Goal: Contribute content: Add original content to the website for others to see

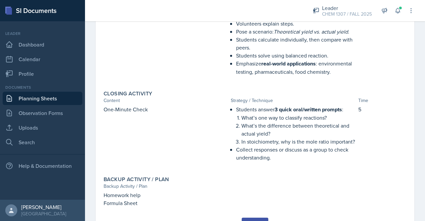
scroll to position [370, 0]
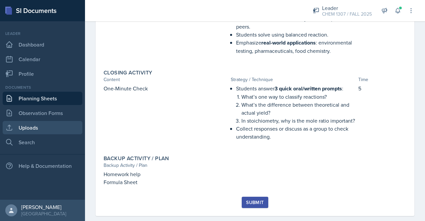
click at [42, 124] on link "Uploads" at bounding box center [43, 127] width 80 height 13
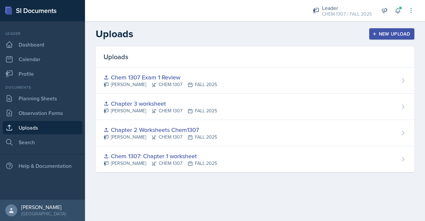
click at [397, 35] on div "New Upload" at bounding box center [391, 33] width 37 height 5
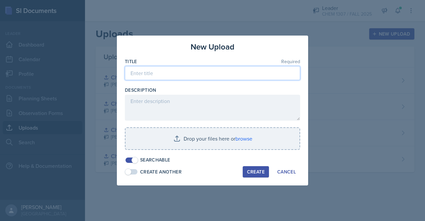
click at [187, 79] on input at bounding box center [212, 73] width 175 height 14
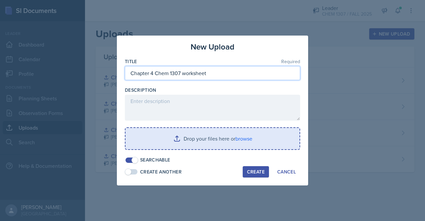
type input "Chapter 4 Chem 1307 worksheet"
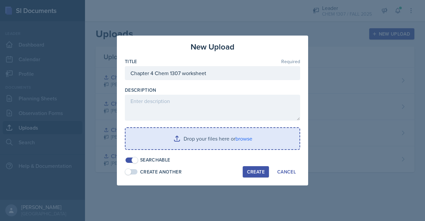
click at [224, 144] on input "file" at bounding box center [212, 138] width 174 height 21
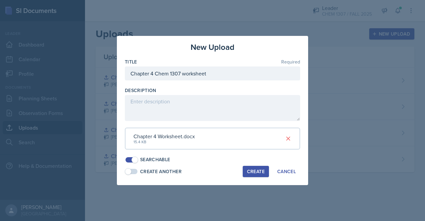
click at [261, 169] on div "Create" at bounding box center [256, 171] width 18 height 5
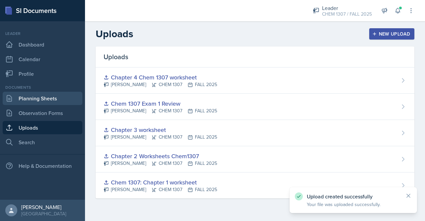
click at [47, 94] on link "Planning Sheets" at bounding box center [43, 98] width 80 height 13
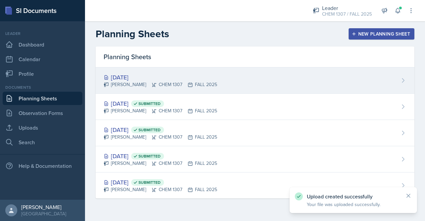
click at [359, 74] on div "[DATE] [PERSON_NAME] CHEM 1307 FALL 2025" at bounding box center [255, 80] width 318 height 26
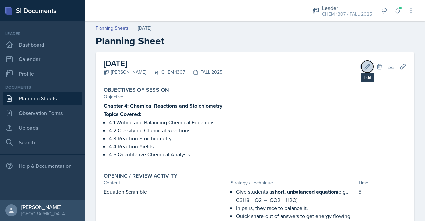
click at [364, 67] on icon at bounding box center [367, 66] width 7 height 7
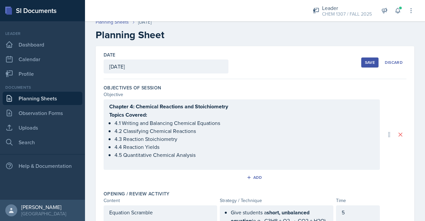
scroll to position [13, 0]
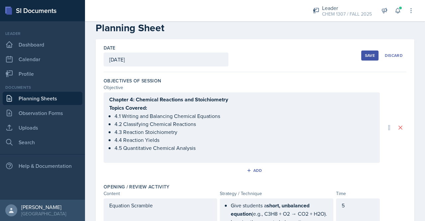
click at [361, 57] on button "Save" at bounding box center [369, 55] width 17 height 10
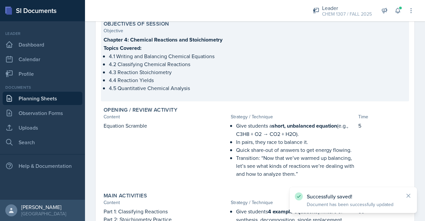
scroll to position [0, 0]
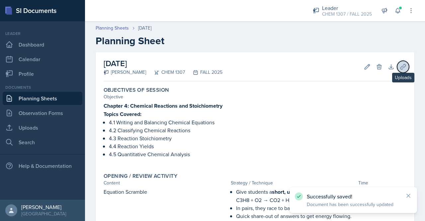
click at [397, 70] on button "Uploads" at bounding box center [403, 67] width 12 height 12
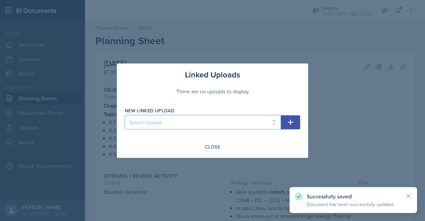
click at [261, 122] on select "Select Upload Chem 1307: Chapter 1 worksheet Chapter 2 Worksheets Chem1307 Chap…" at bounding box center [203, 122] width 156 height 14
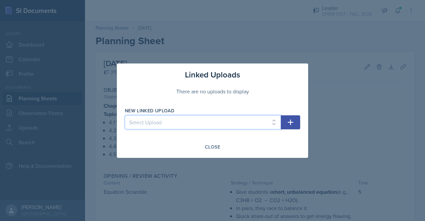
select select "c12222d4-cd6a-4cd8-9869-34d945dcda2b"
click at [125, 115] on select "Select Upload Chem 1307: Chapter 1 worksheet Chapter 2 Worksheets Chem1307 Chap…" at bounding box center [203, 122] width 156 height 14
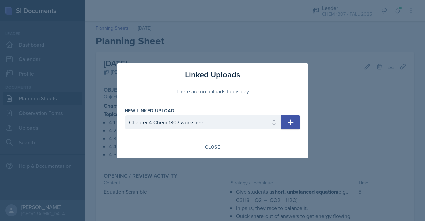
click at [288, 125] on icon "button" at bounding box center [290, 122] width 8 height 8
select select
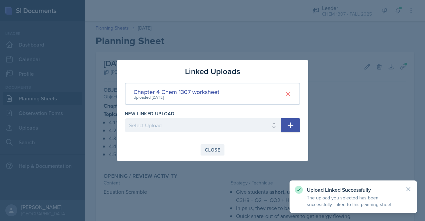
click at [213, 151] on div "Close" at bounding box center [212, 149] width 15 height 5
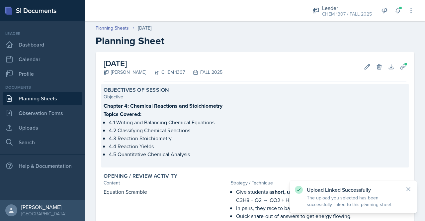
scroll to position [388, 0]
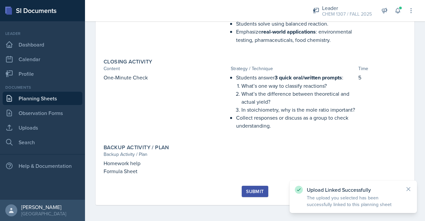
click at [247, 195] on button "Submit" at bounding box center [255, 190] width 26 height 11
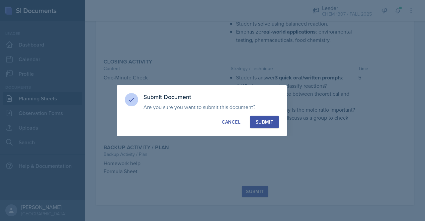
click at [270, 117] on button "Submit" at bounding box center [264, 121] width 29 height 13
